Goal: Transaction & Acquisition: Obtain resource

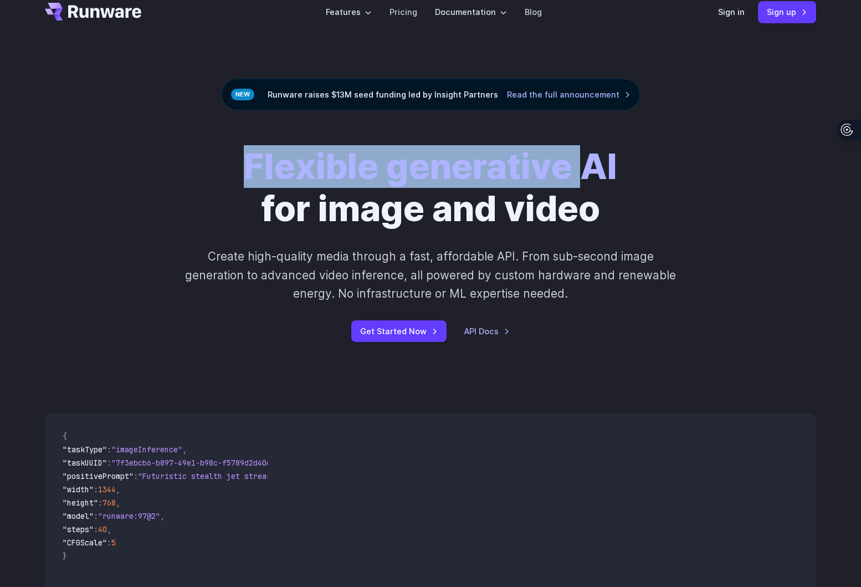
click at [592, 181] on strong "Flexible generative AI" at bounding box center [430, 166] width 373 height 42
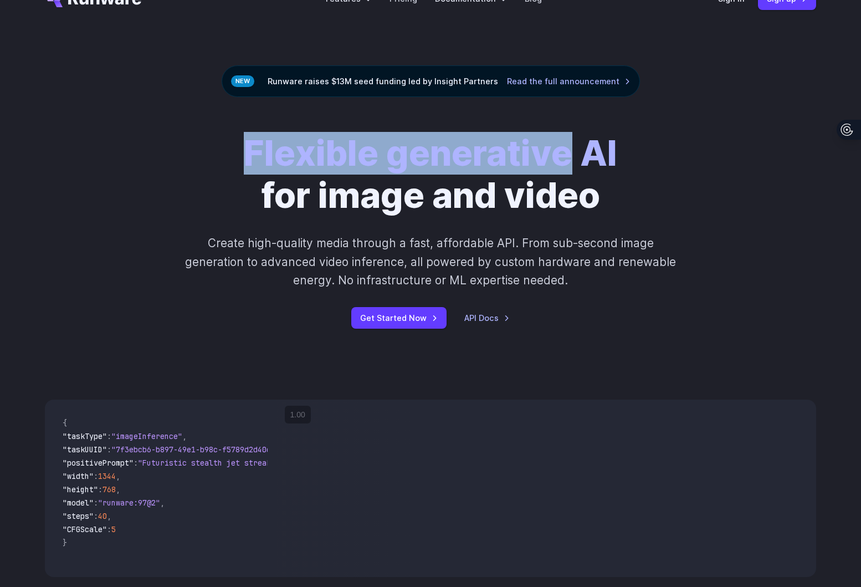
click at [501, 157] on strong "Flexible generative AI" at bounding box center [430, 153] width 373 height 42
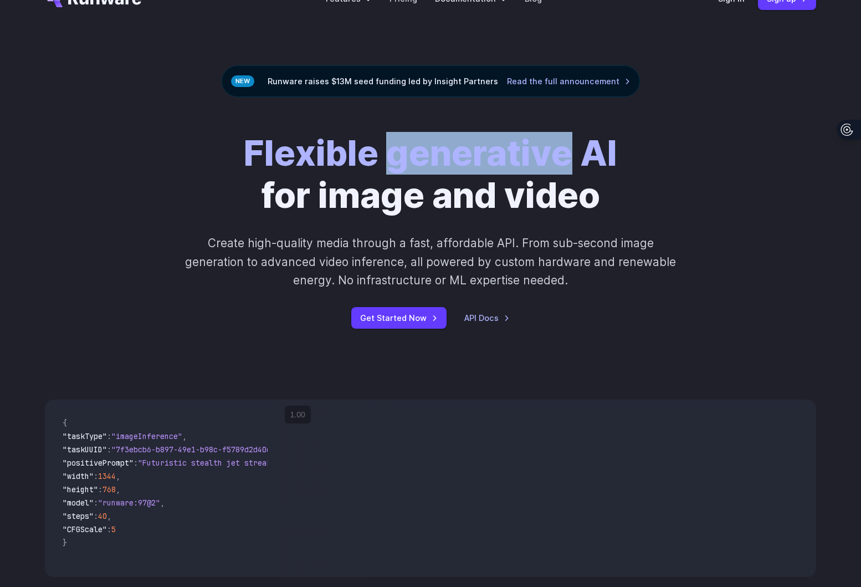
click at [501, 157] on strong "Flexible generative AI" at bounding box center [430, 153] width 373 height 42
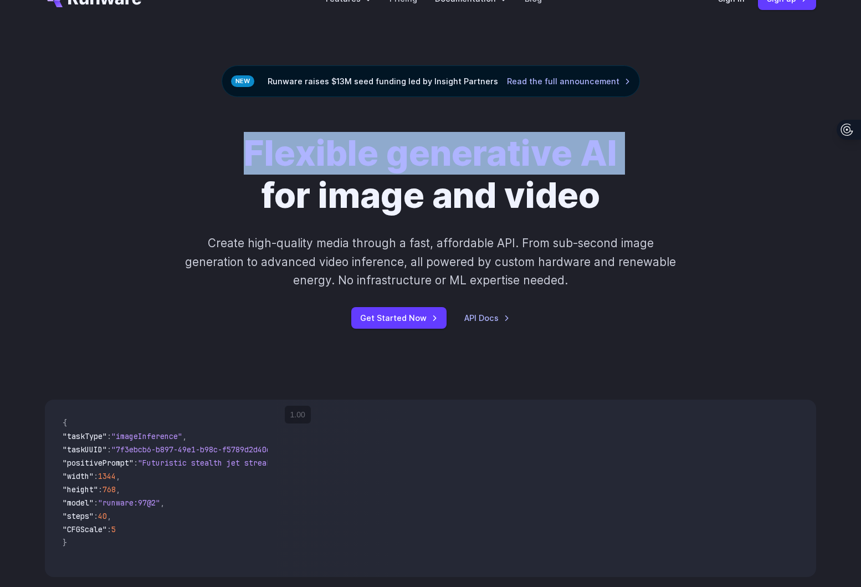
click at [501, 157] on strong "Flexible generative AI" at bounding box center [430, 153] width 373 height 42
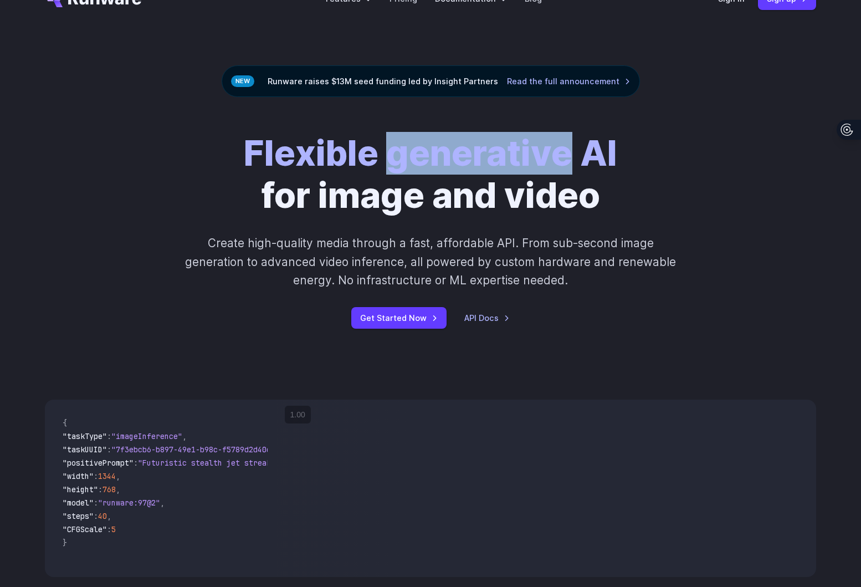
click at [501, 157] on strong "Flexible generative AI" at bounding box center [430, 153] width 373 height 42
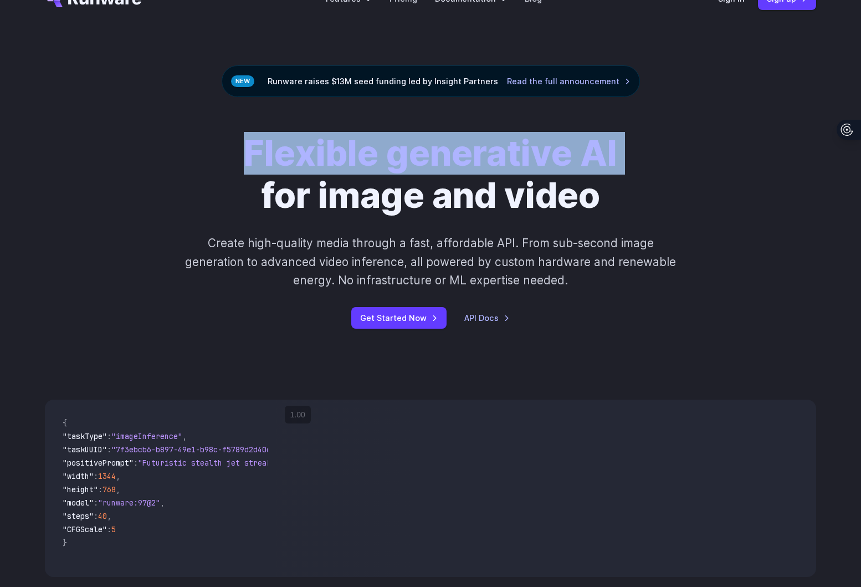
click at [501, 157] on strong "Flexible generative AI" at bounding box center [430, 153] width 373 height 42
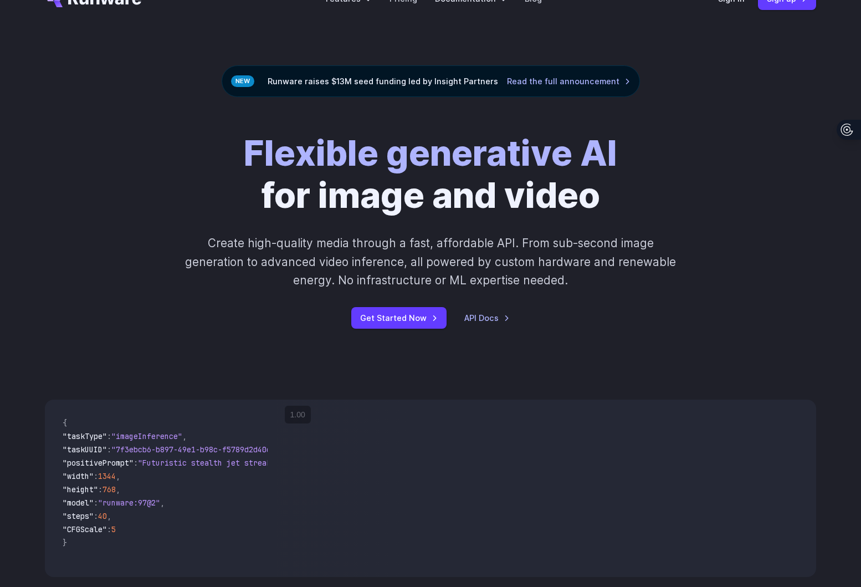
click at [501, 183] on h1 "Flexible generative AI for image and video" at bounding box center [430, 174] width 373 height 84
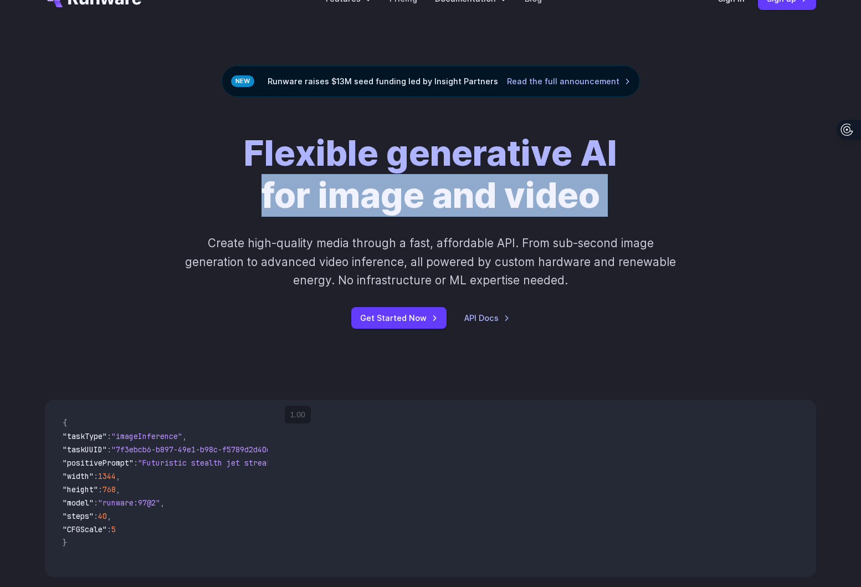
click at [501, 183] on h1 "Flexible generative AI for image and video" at bounding box center [430, 174] width 373 height 84
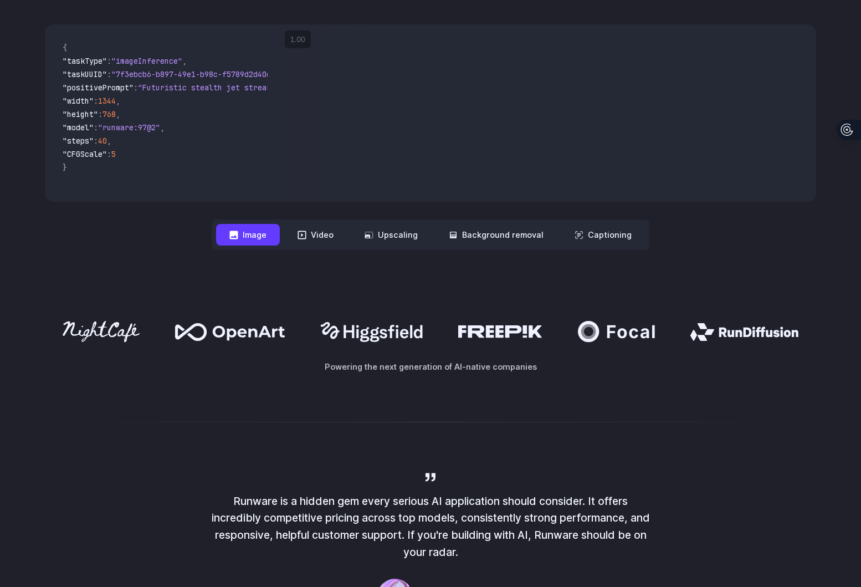
scroll to position [408, 0]
click at [337, 234] on button "Video" at bounding box center [315, 234] width 63 height 22
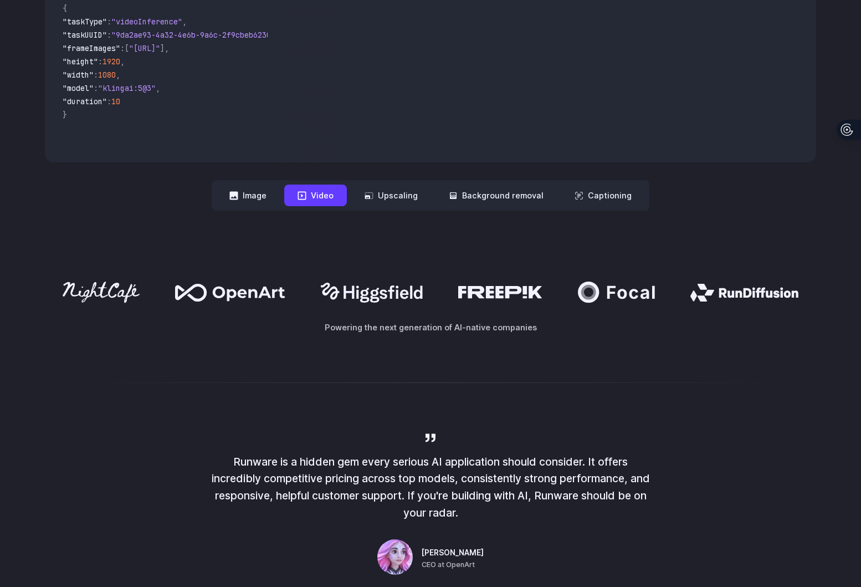
scroll to position [451, 0]
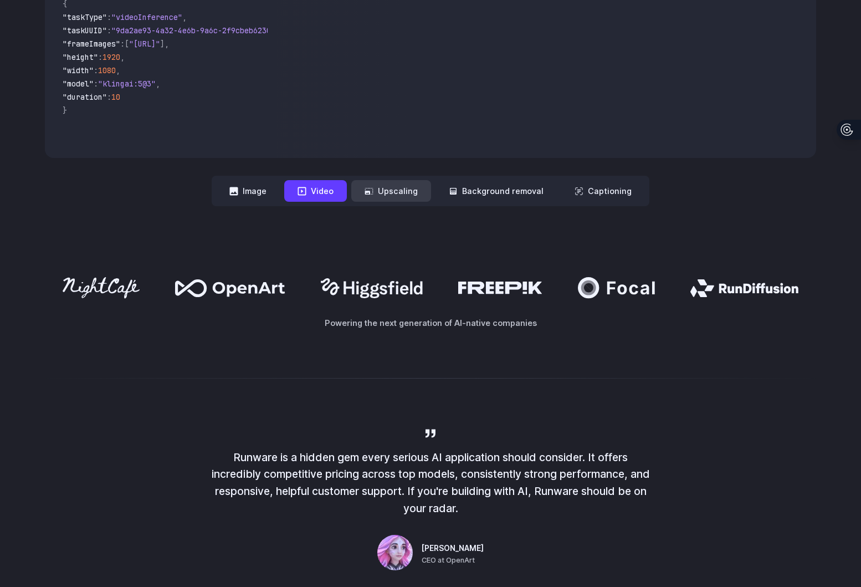
click at [420, 191] on button "Upscaling" at bounding box center [391, 191] width 80 height 22
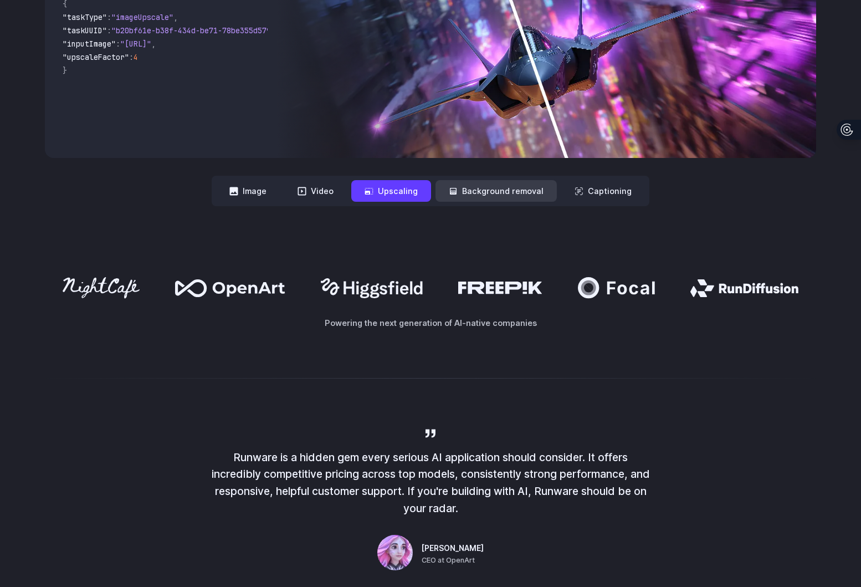
click at [466, 191] on button "Background removal" at bounding box center [495, 191] width 121 height 22
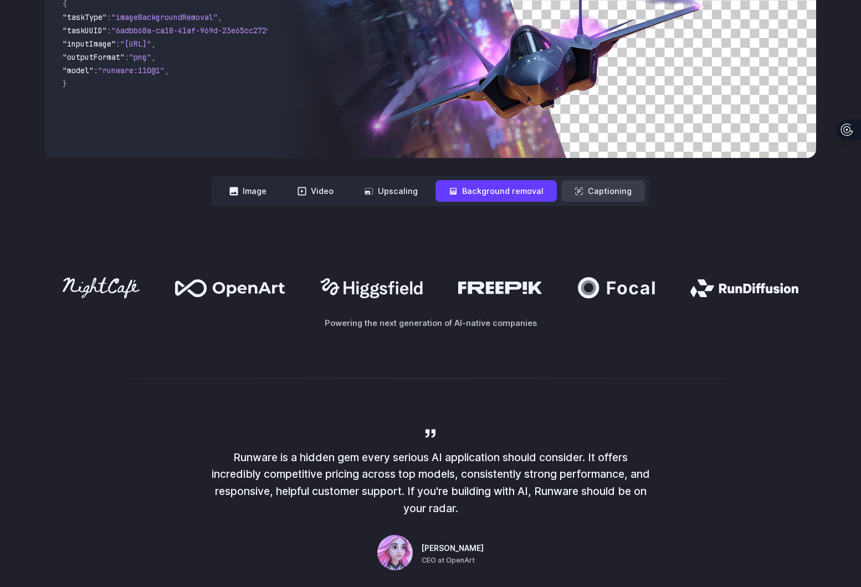
click at [589, 191] on button "Captioning" at bounding box center [603, 191] width 84 height 22
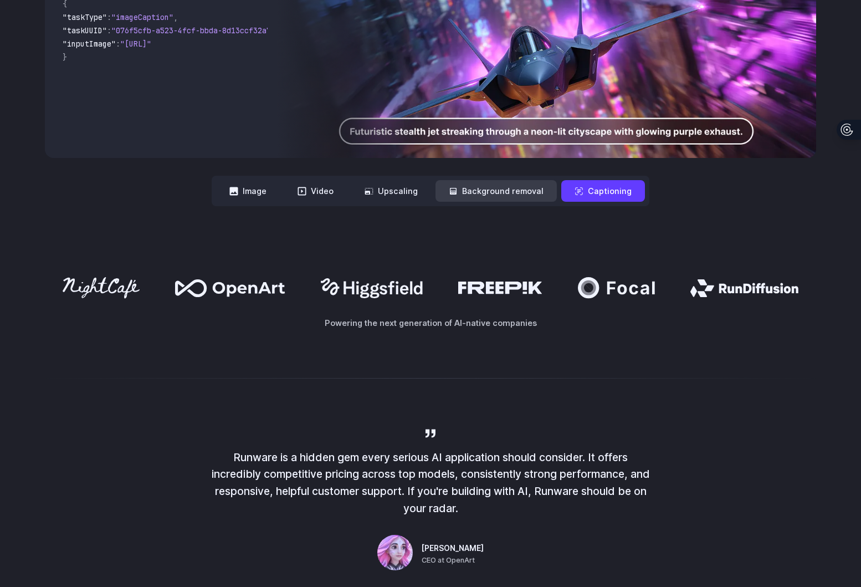
click at [528, 191] on button "Background removal" at bounding box center [495, 191] width 121 height 22
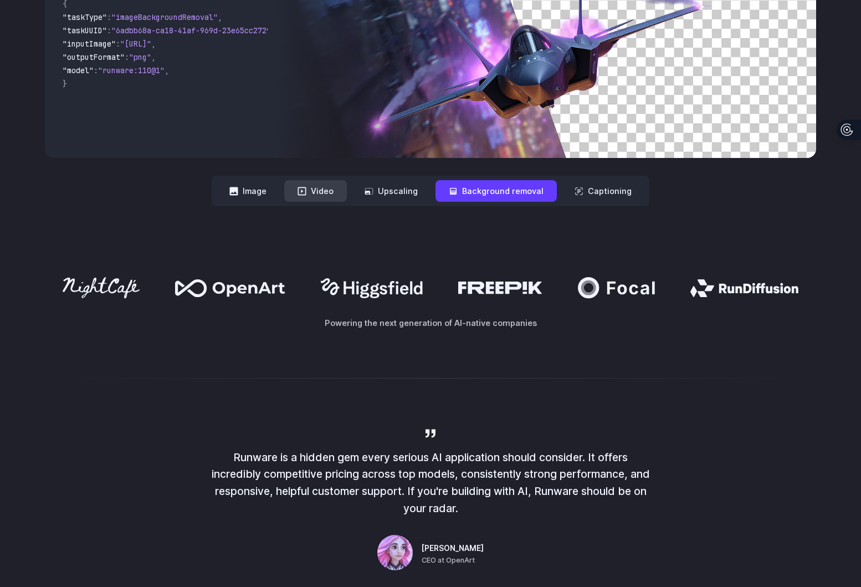
click at [303, 193] on icon at bounding box center [301, 191] width 9 height 9
click at [338, 193] on button "Video" at bounding box center [315, 191] width 63 height 22
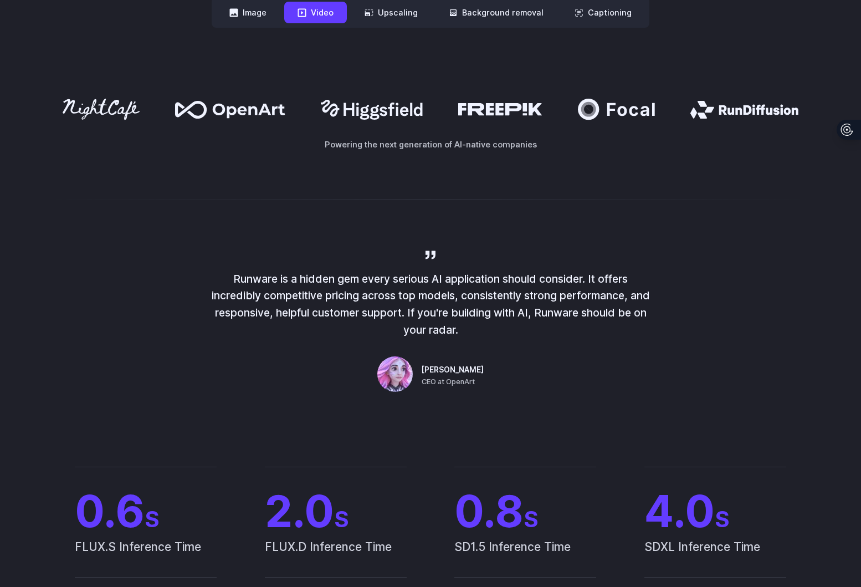
scroll to position [697, 0]
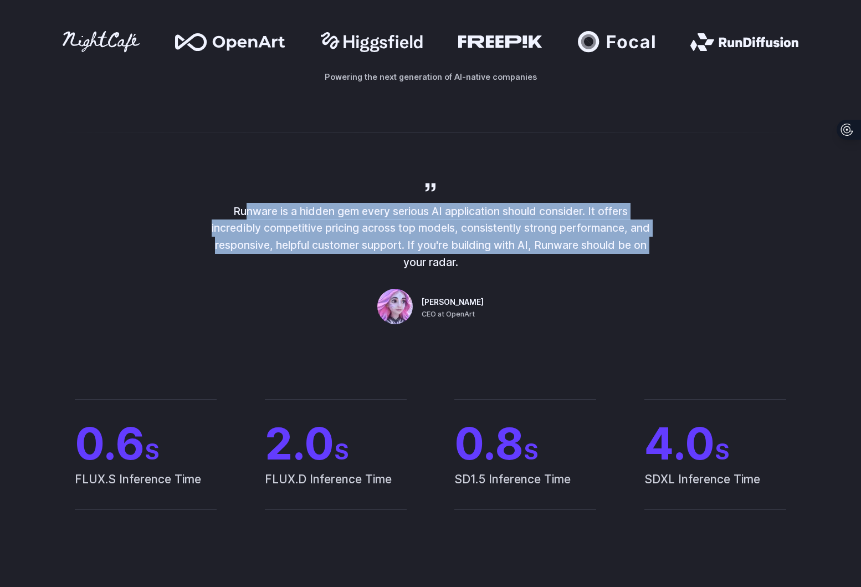
drag, startPoint x: 236, startPoint y: 212, endPoint x: 665, endPoint y: 252, distance: 430.6
click at [670, 252] on div "Runware is a hidden gem every serious AI application should consider. It offers…" at bounding box center [431, 254] width 798 height 147
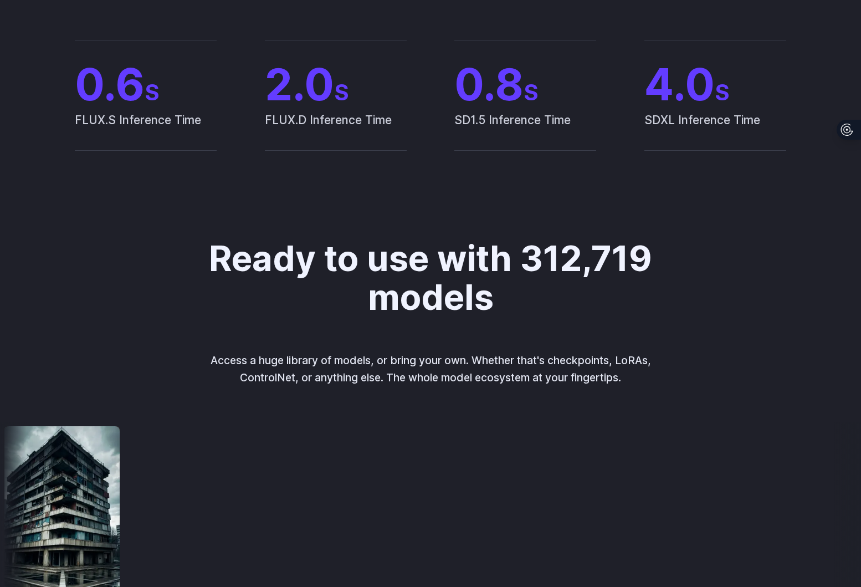
scroll to position [1049, 0]
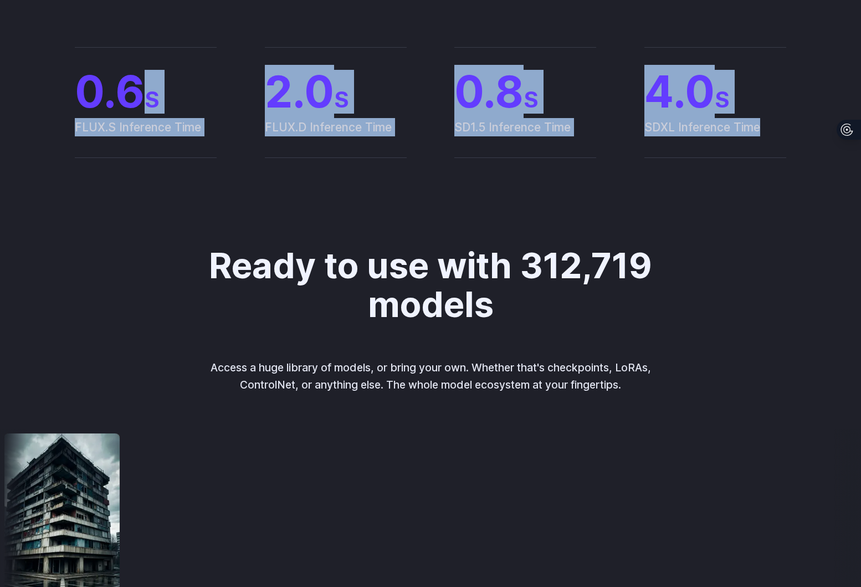
drag, startPoint x: 132, startPoint y: 76, endPoint x: 767, endPoint y: 126, distance: 636.8
click at [767, 126] on div "0.6 S FLUX.S Inference Time 2.0 S FLUX.D Inference Time 0.8 S SD1.5 Inference T…" at bounding box center [430, 102] width 771 height 111
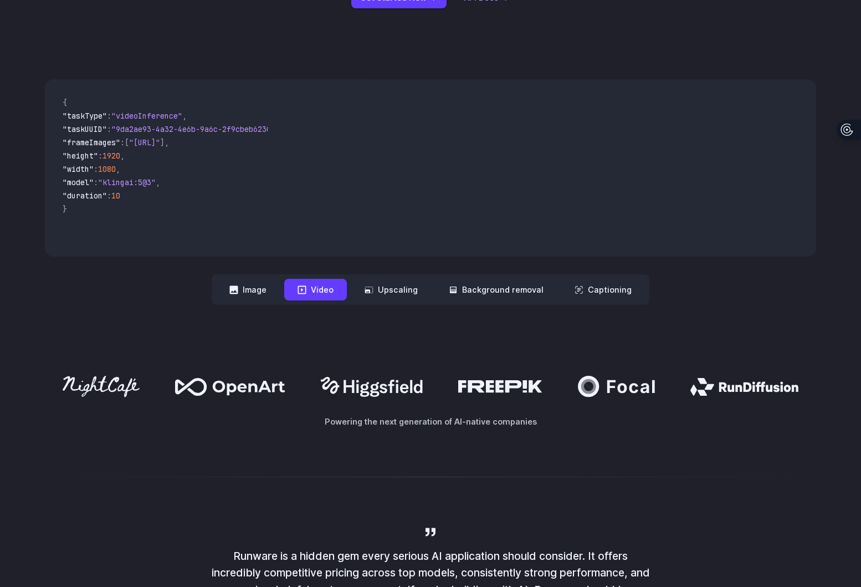
scroll to position [0, 0]
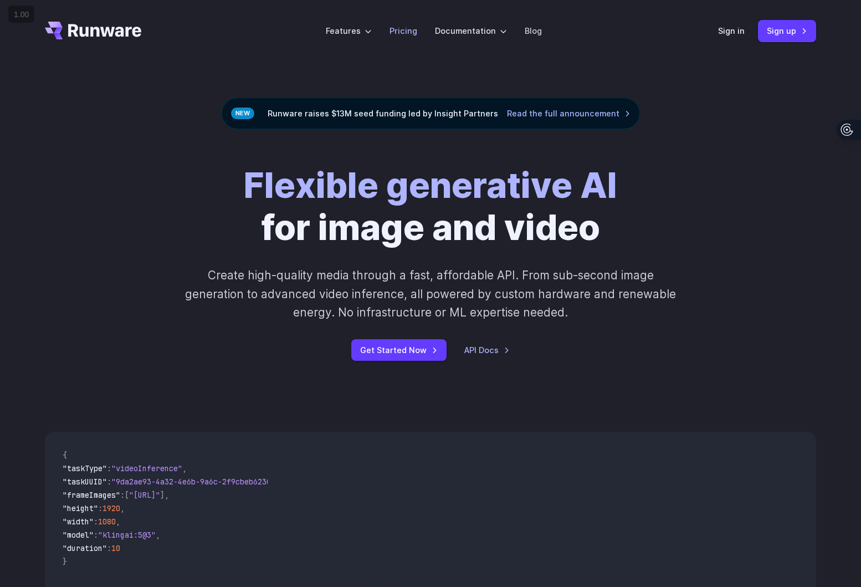
click at [411, 31] on link "Pricing" at bounding box center [403, 30] width 28 height 13
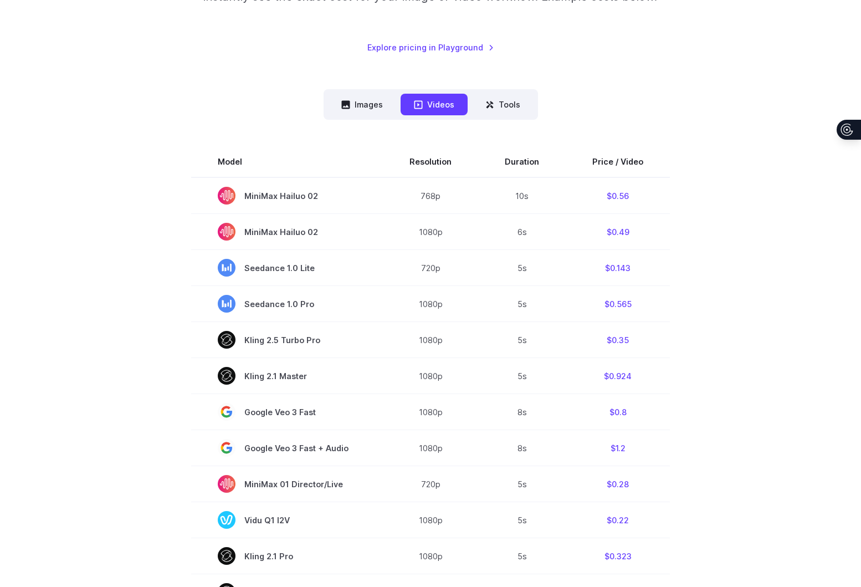
scroll to position [355, 0]
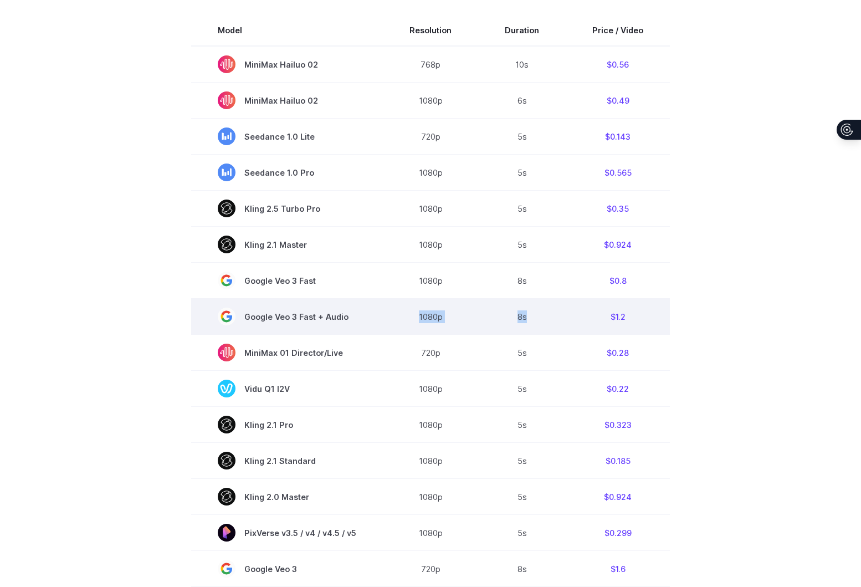
drag, startPoint x: 415, startPoint y: 319, endPoint x: 541, endPoint y: 324, distance: 125.8
click at [541, 324] on tr "Google Veo 3 Fast + Audio 1080p 8s $1.2" at bounding box center [430, 317] width 479 height 36
click at [523, 316] on td "8s" at bounding box center [522, 317] width 88 height 36
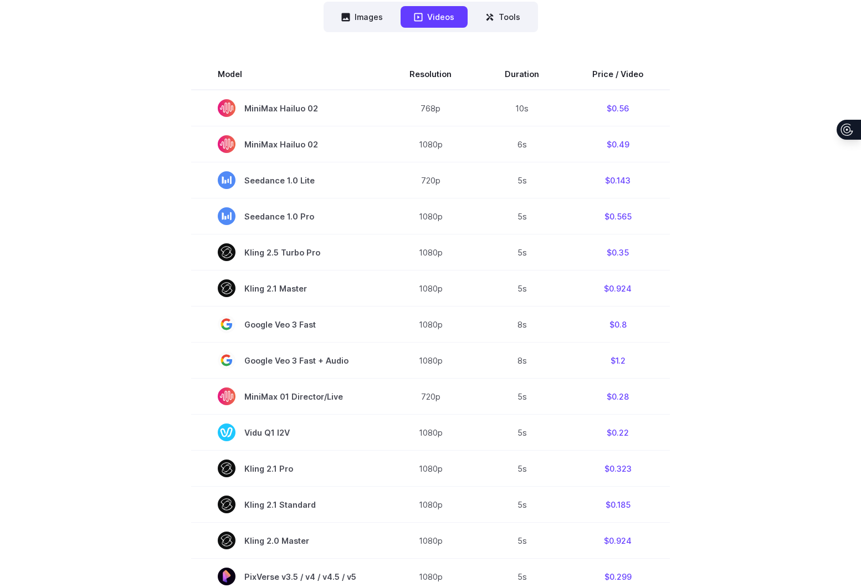
scroll to position [343, 0]
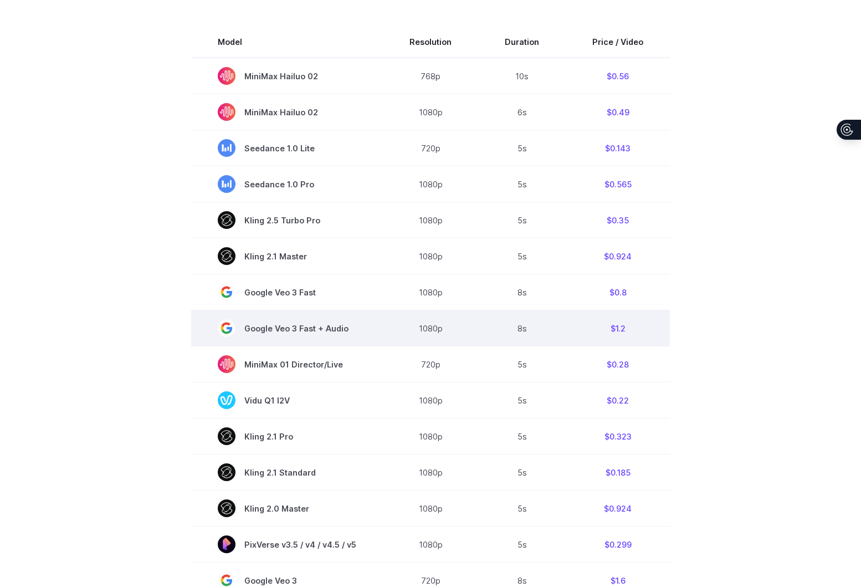
click at [613, 330] on td "$1.2" at bounding box center [618, 328] width 104 height 36
copy td "1.2"
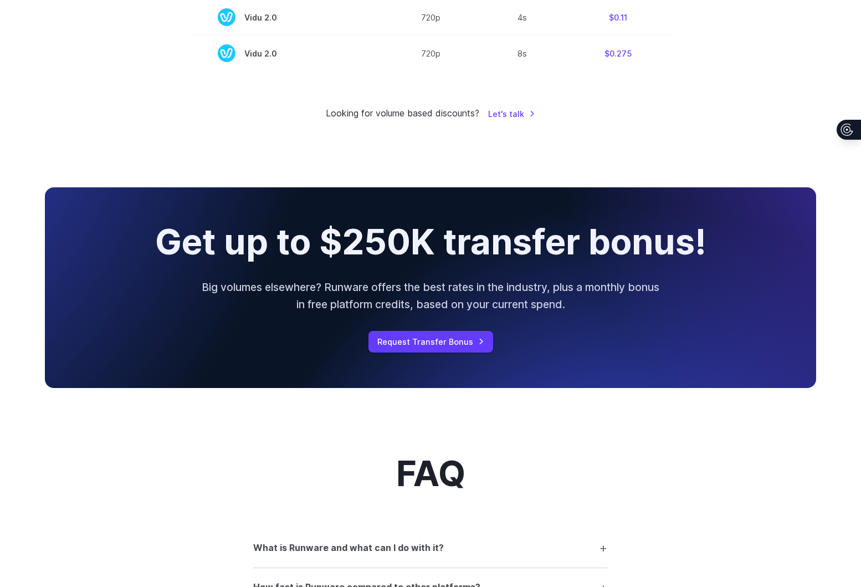
scroll to position [1145, 0]
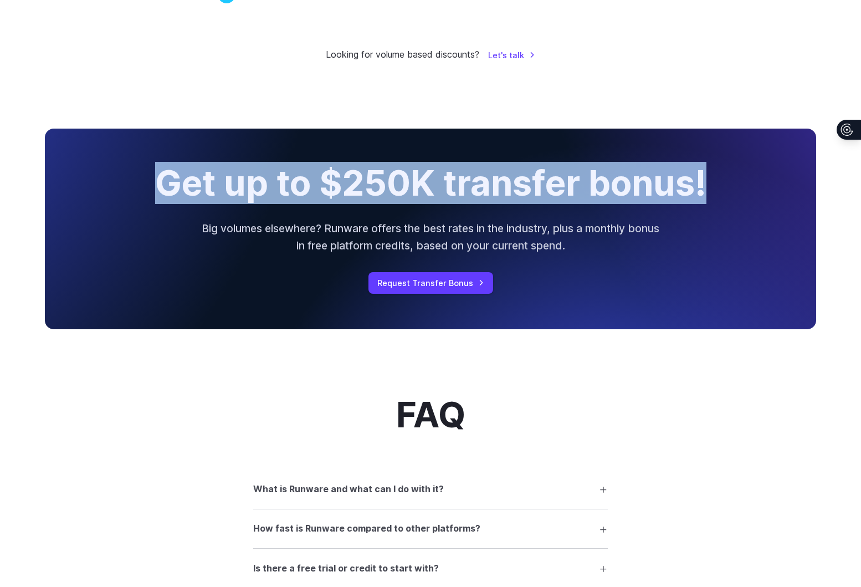
drag, startPoint x: 147, startPoint y: 181, endPoint x: 697, endPoint y: 214, distance: 551.6
click at [697, 214] on div "Get up to $250K transfer bonus! Big volumes elsewhere? Runware offers the best …" at bounding box center [430, 229] width 771 height 201
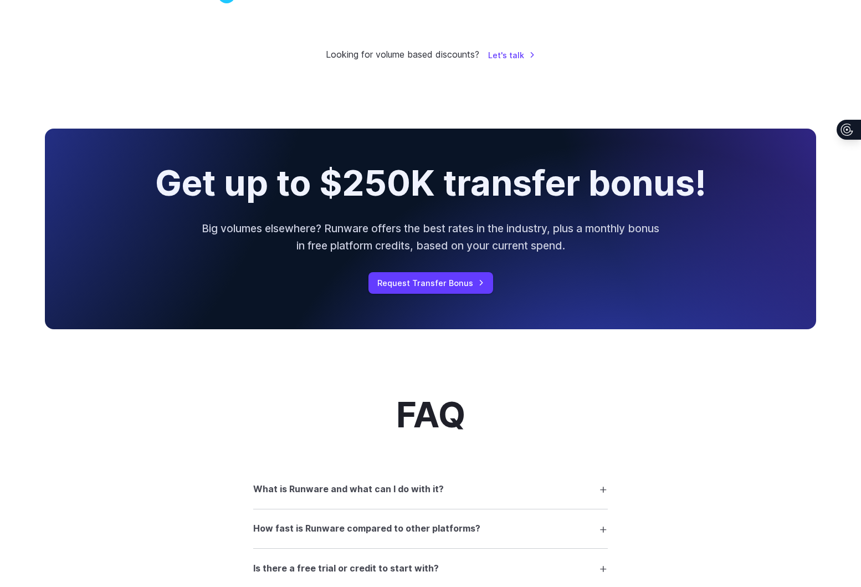
click at [640, 278] on div "Get up to $250K transfer bonus! Big volumes elsewhere? Runware offers the best …" at bounding box center [430, 229] width 771 height 201
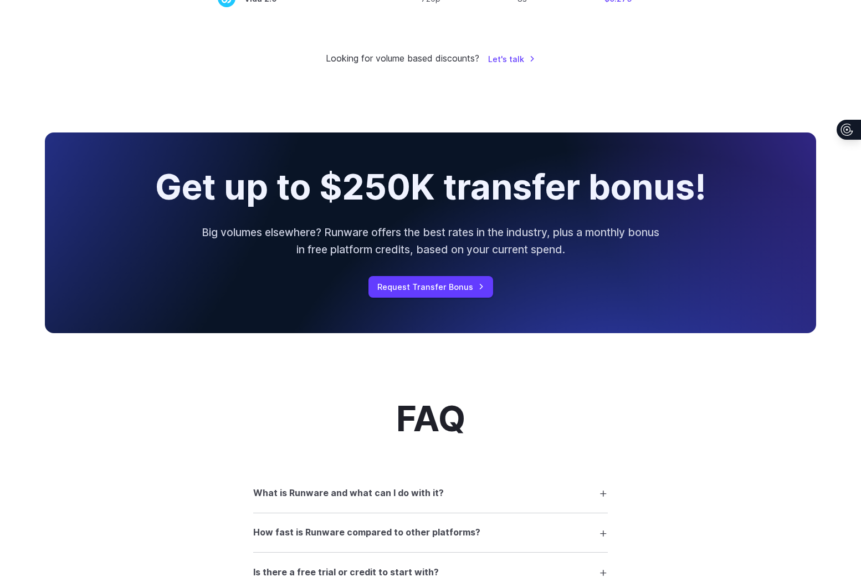
scroll to position [1225, 0]
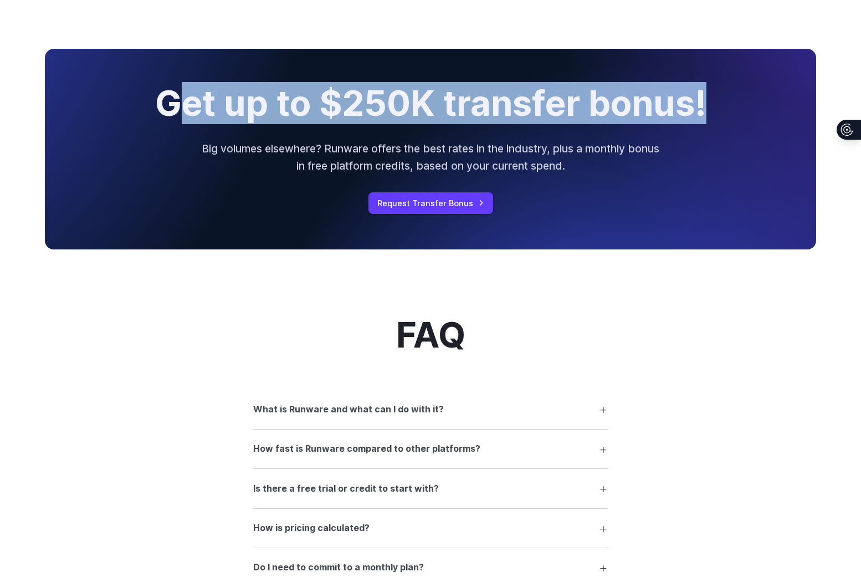
drag, startPoint x: 180, startPoint y: 108, endPoint x: 819, endPoint y: 104, distance: 639.3
click at [819, 104] on div "Get up to $250K transfer bonus! Big volumes elsewhere? Runware offers the best …" at bounding box center [431, 149] width 798 height 201
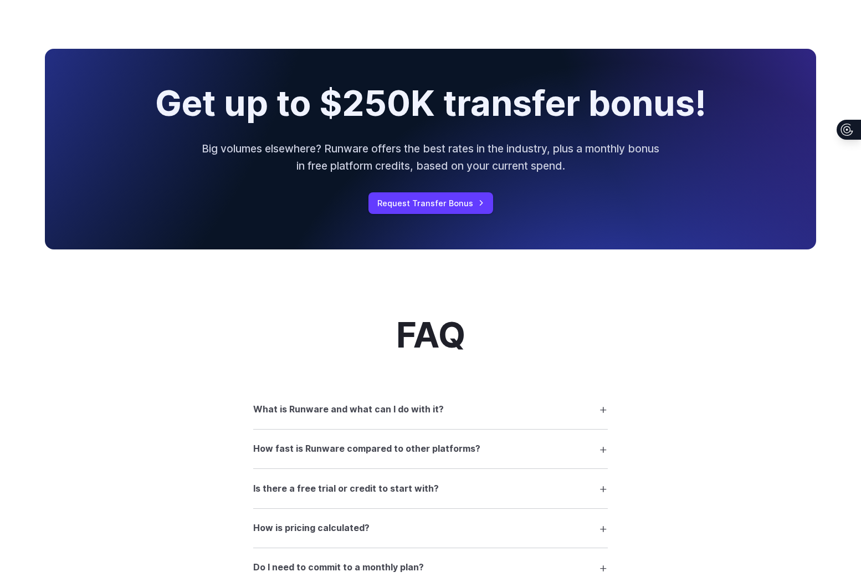
click at [178, 144] on div "Get up to $250K transfer bonus! Big volumes elsewhere? Runware offers the best …" at bounding box center [430, 149] width 771 height 201
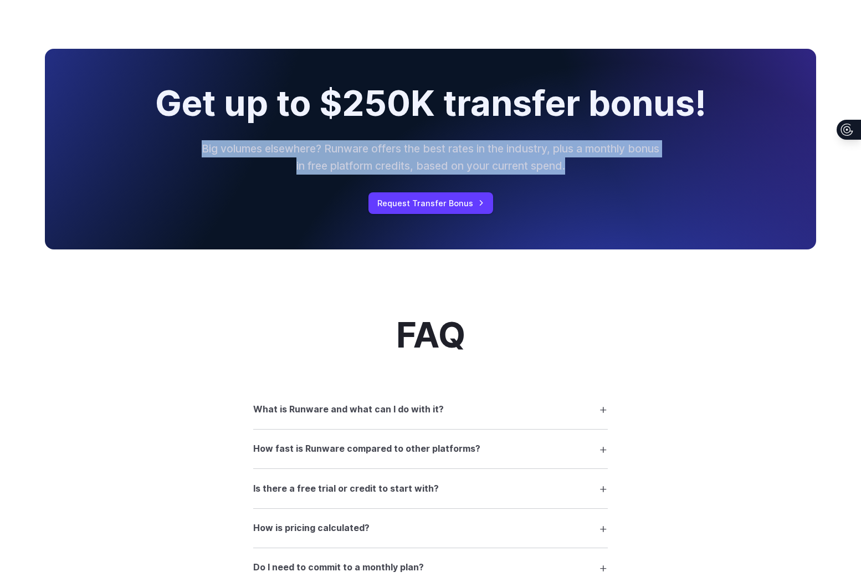
drag, startPoint x: 196, startPoint y: 155, endPoint x: 679, endPoint y: 197, distance: 484.9
click at [679, 197] on div "Get up to $250K transfer bonus! Big volumes elsewhere? Runware offers the best …" at bounding box center [430, 149] width 771 height 201
click at [414, 203] on link "Request Transfer Bonus" at bounding box center [430, 203] width 125 height 22
